Goal: Information Seeking & Learning: Learn about a topic

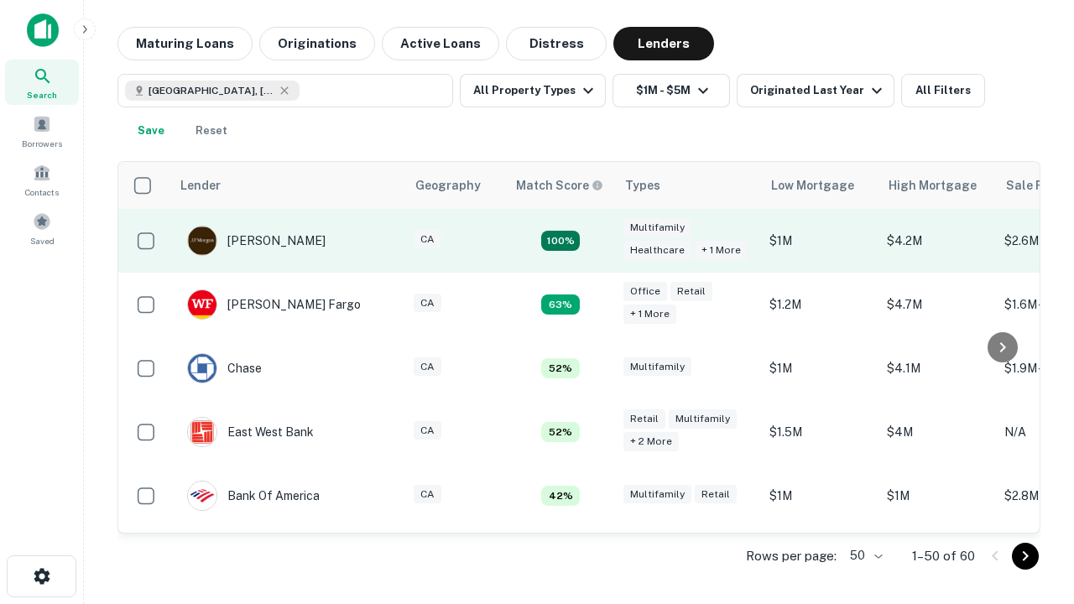
click at [596, 241] on td "100%" at bounding box center [560, 241] width 109 height 64
